Goal: Transaction & Acquisition: Book appointment/travel/reservation

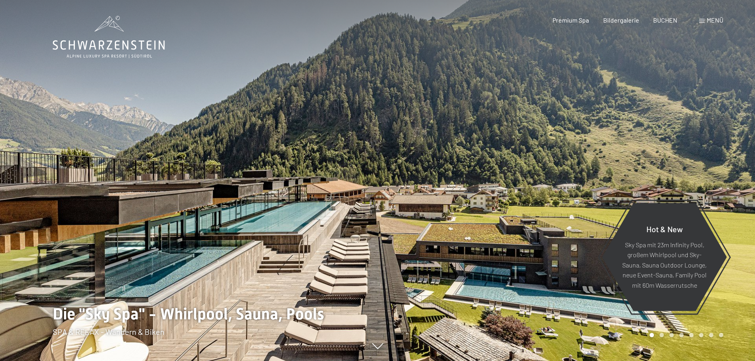
click at [405, 208] on div at bounding box center [567, 180] width 378 height 361
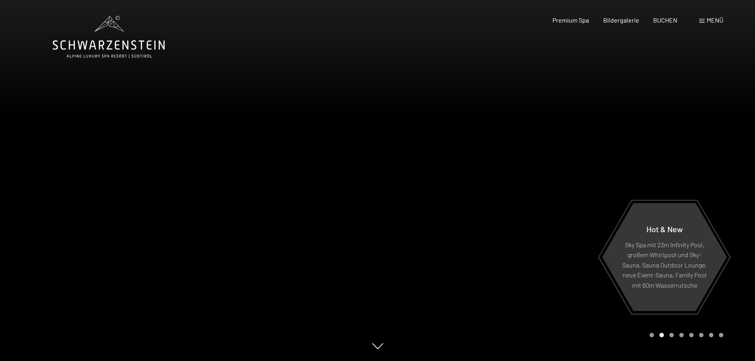
click at [405, 208] on div at bounding box center [567, 180] width 378 height 361
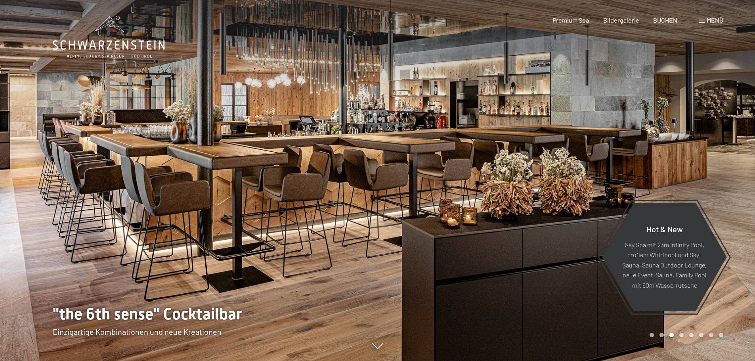
click at [405, 208] on div at bounding box center [567, 180] width 378 height 361
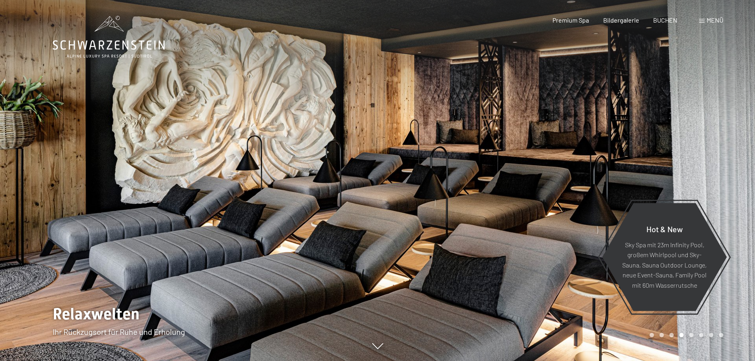
click at [405, 208] on div at bounding box center [567, 180] width 378 height 361
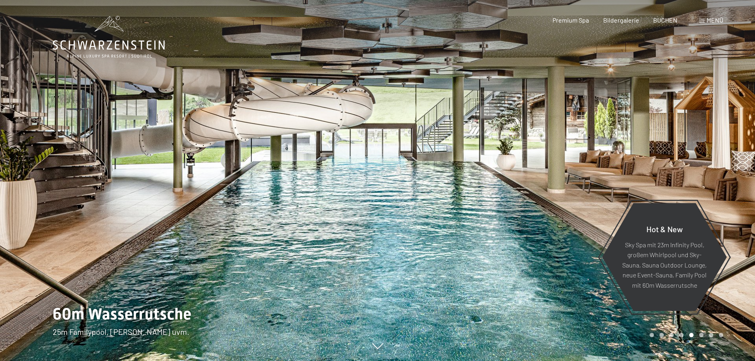
click at [405, 208] on div at bounding box center [567, 180] width 378 height 361
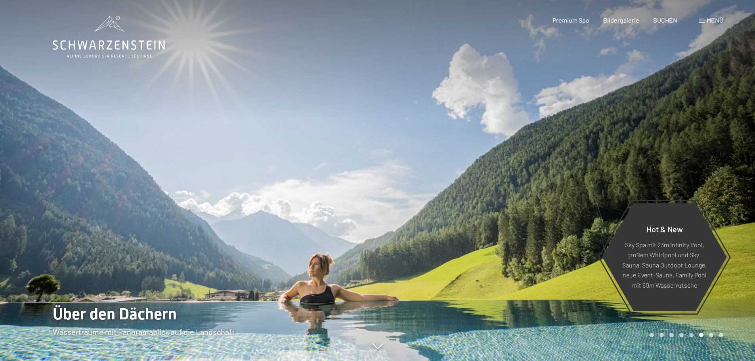
click at [405, 208] on div at bounding box center [567, 180] width 378 height 361
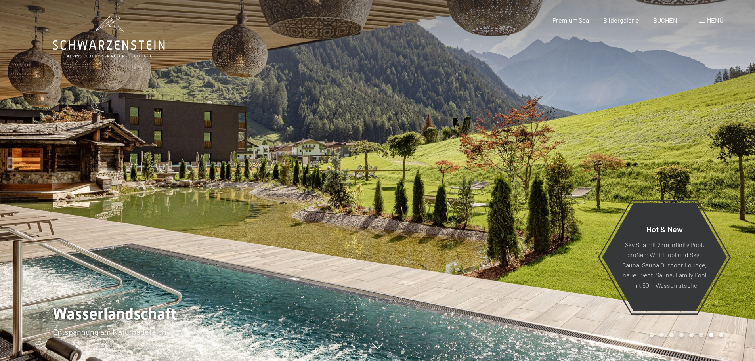
click at [405, 208] on div at bounding box center [567, 180] width 378 height 361
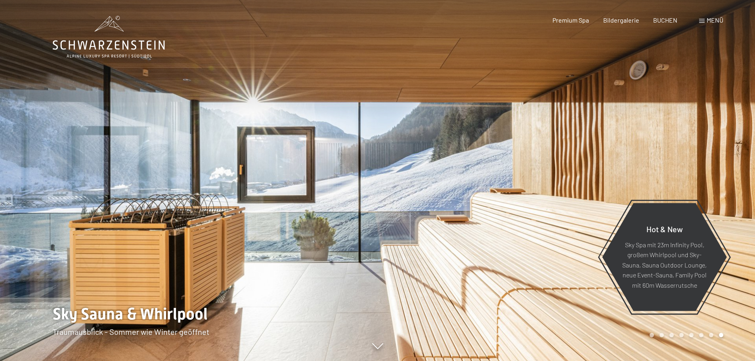
click at [405, 208] on div at bounding box center [567, 180] width 378 height 361
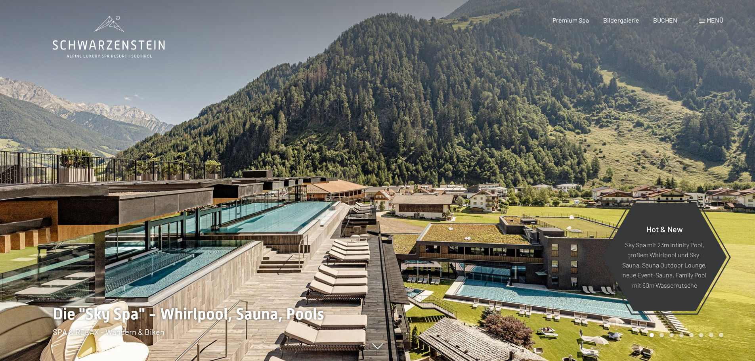
click at [405, 208] on div at bounding box center [567, 180] width 378 height 361
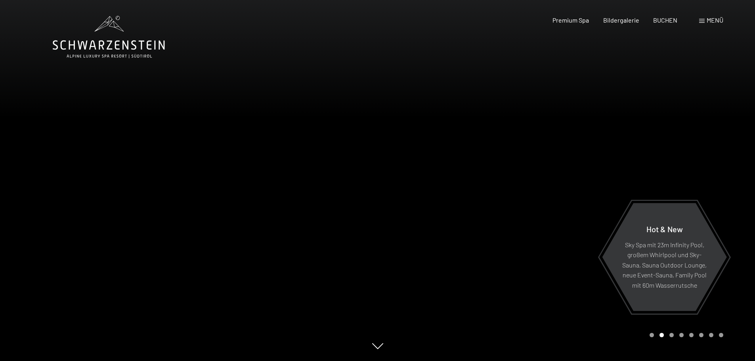
click at [405, 208] on div at bounding box center [567, 180] width 378 height 361
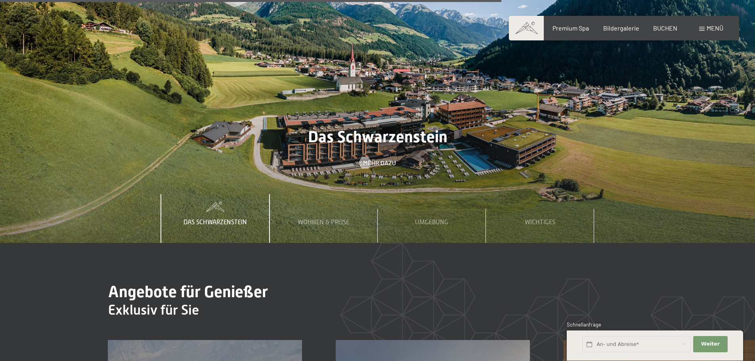
scroll to position [2906, 0]
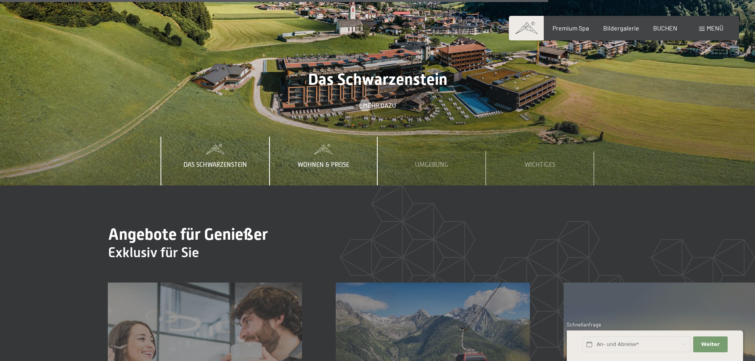
click at [323, 137] on div "Wohnen & Preise" at bounding box center [323, 161] width 63 height 48
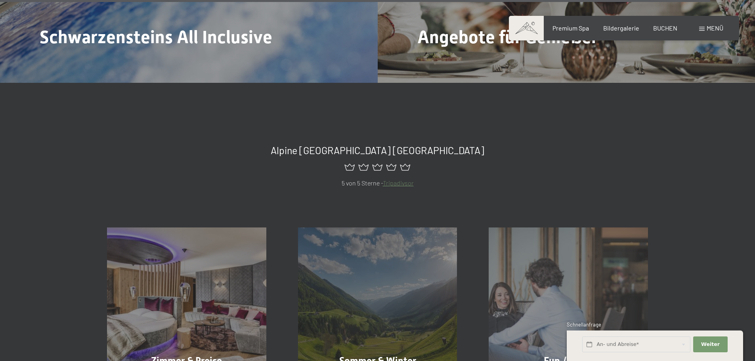
scroll to position [3830, 0]
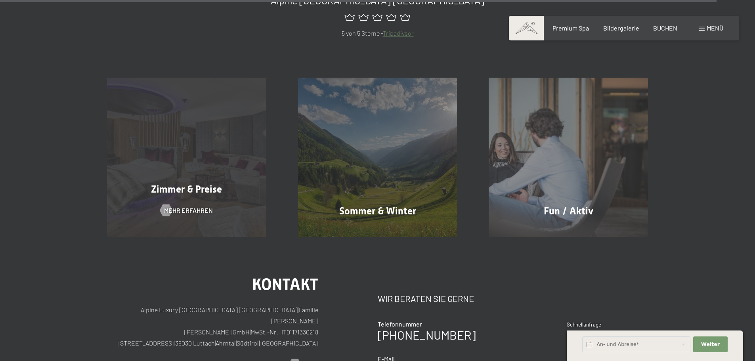
click at [189, 183] on span "Zimmer & Preise" at bounding box center [186, 188] width 71 height 11
